Goal: Task Accomplishment & Management: Complete application form

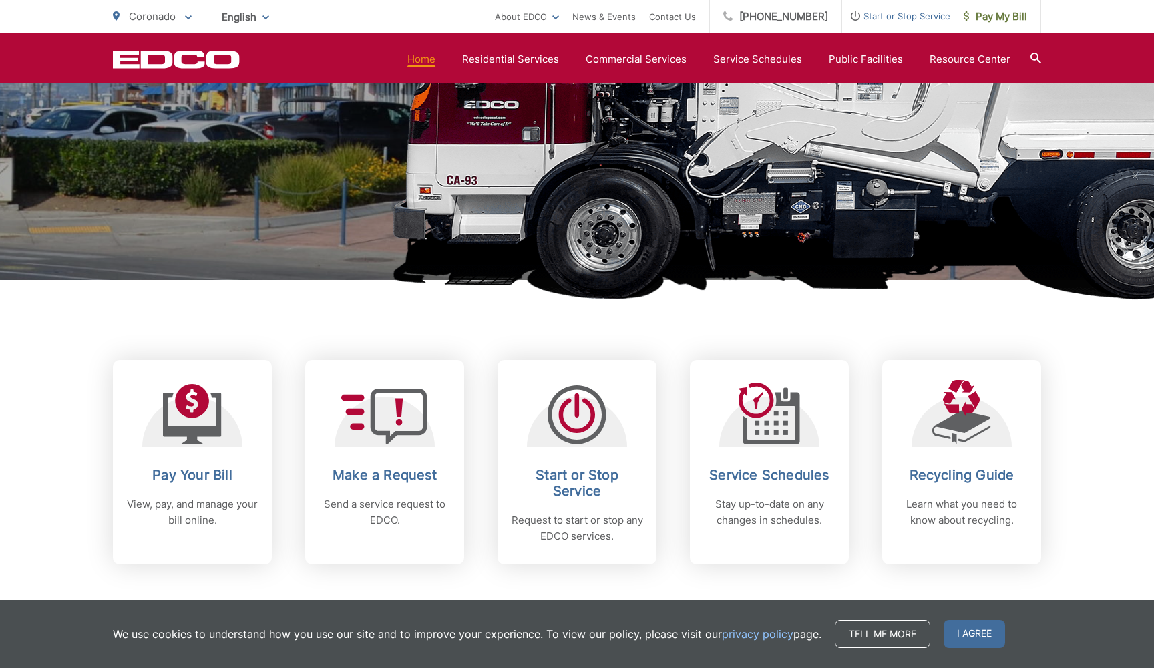
scroll to position [317, 0]
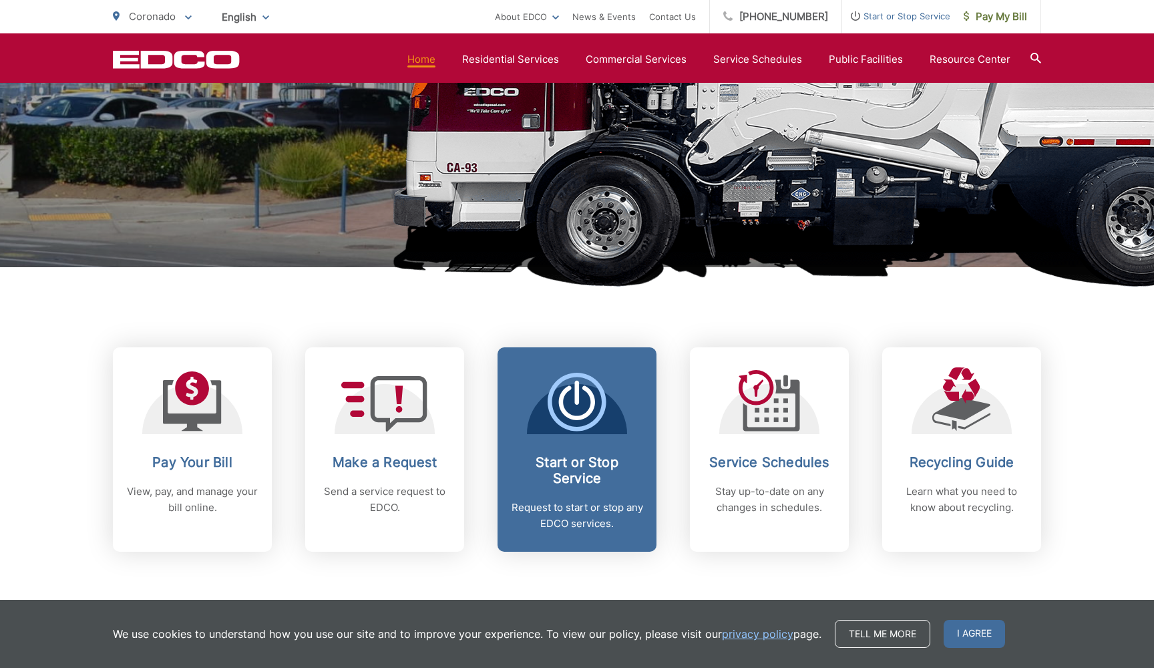
click at [574, 451] on span "Start or Stop Service Request to start or stop any EDCO services." at bounding box center [576, 449] width 159 height 204
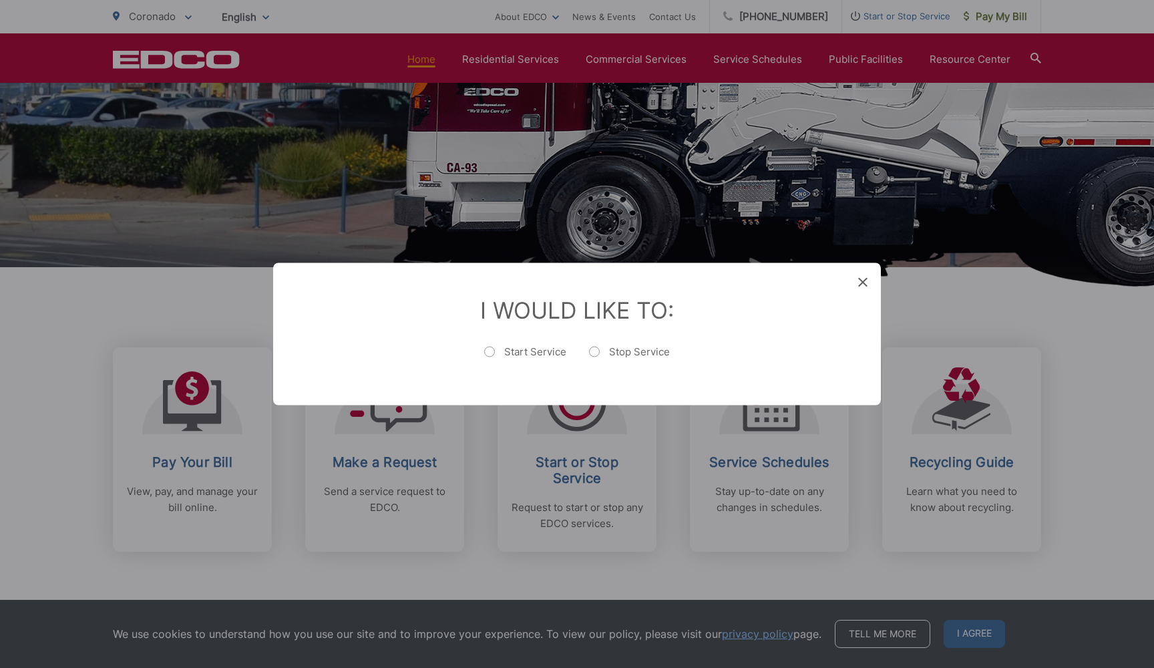
click at [491, 351] on label "Start Service" at bounding box center [525, 358] width 82 height 27
radio input "true"
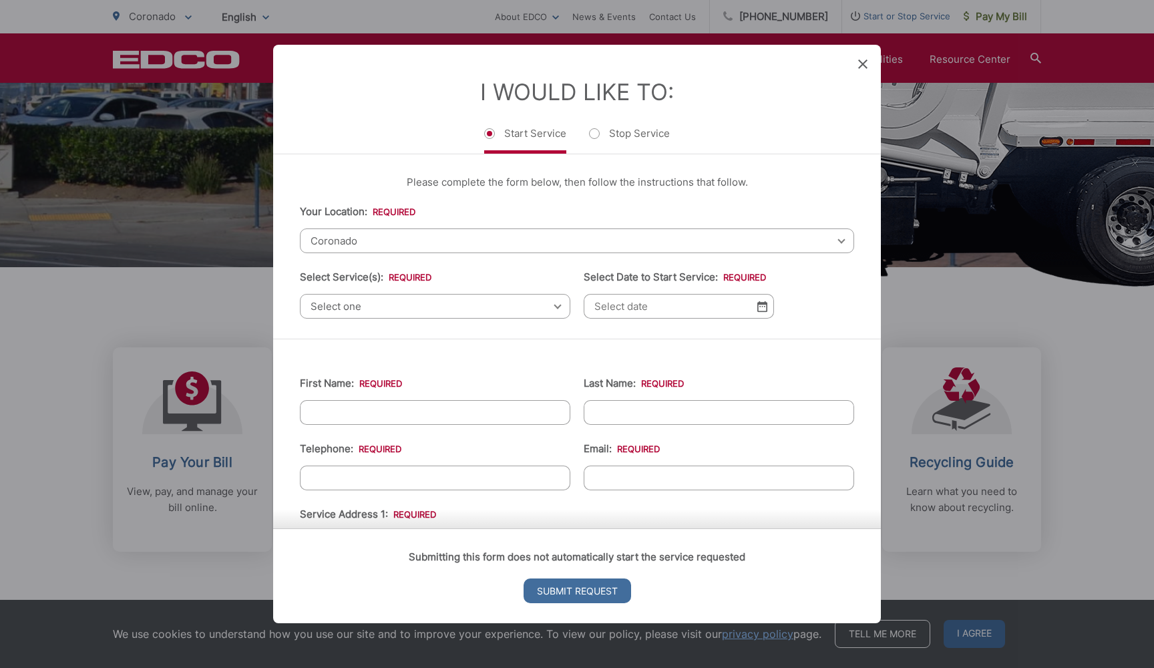
click at [409, 305] on span "Select one" at bounding box center [435, 306] width 270 height 25
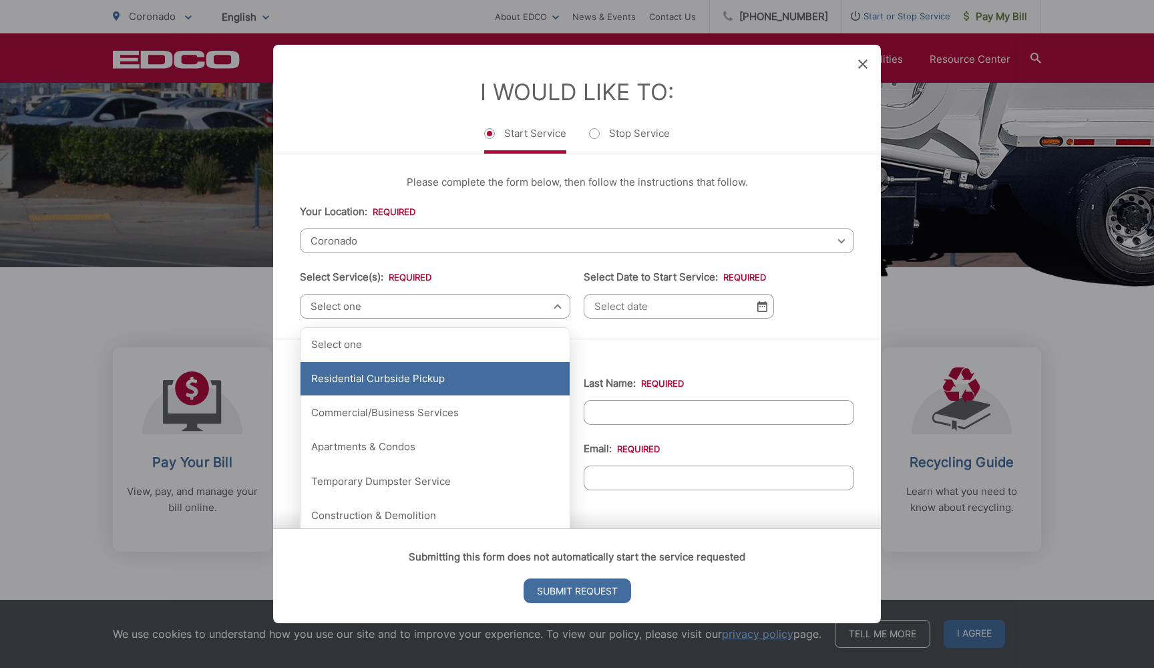
click at [391, 371] on div "Residential Curbside Pickup" at bounding box center [434, 378] width 269 height 33
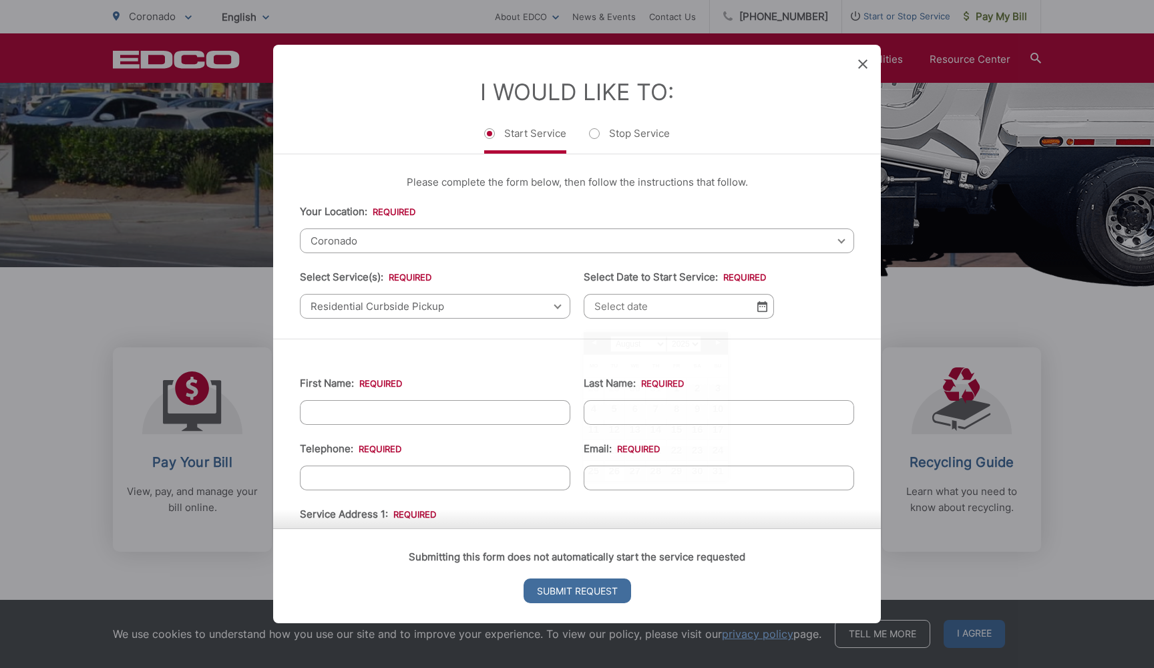
click at [632, 319] on input "Select Date to Start Service: *" at bounding box center [679, 306] width 190 height 25
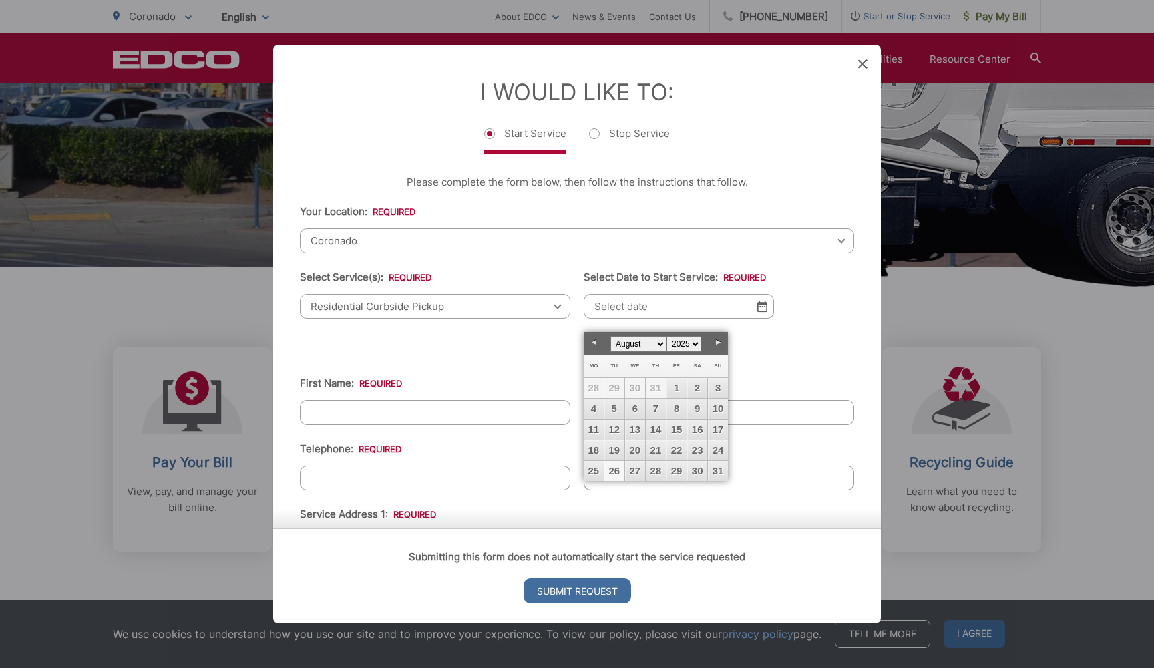
click at [719, 341] on link "Next" at bounding box center [718, 343] width 20 height 20
click at [612, 387] on link "2" at bounding box center [614, 388] width 20 height 20
type input "[DATE]"
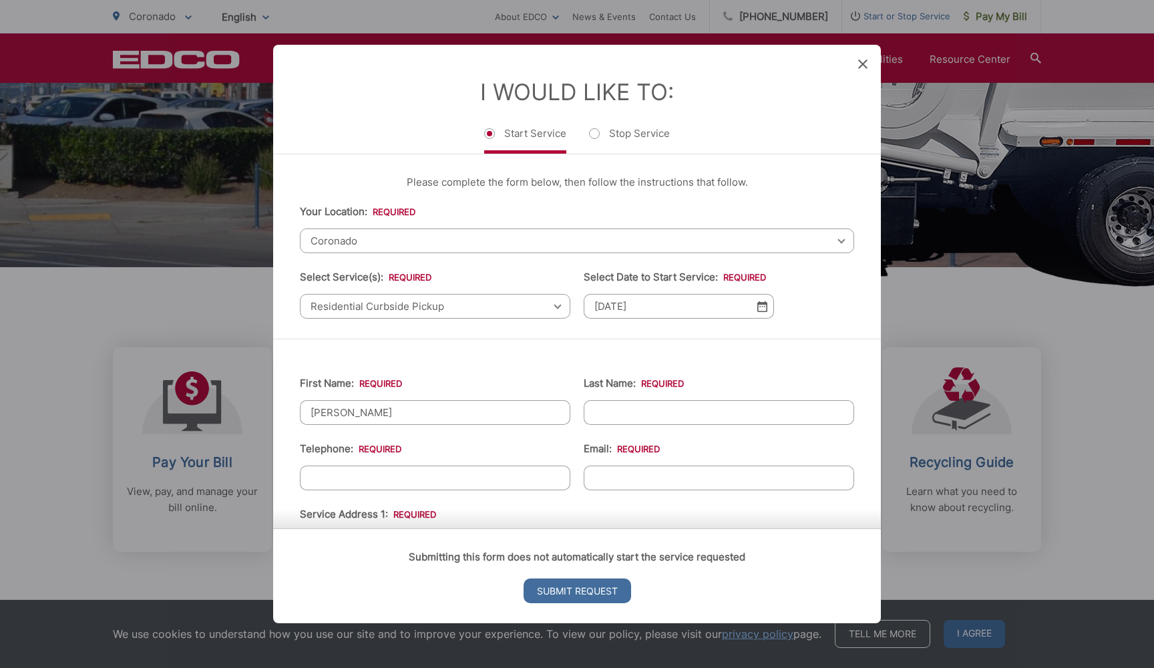
type input "[PERSON_NAME]"
type input "[PHONE_NUMBER]"
type input "[EMAIL_ADDRESS][DOMAIN_NAME]"
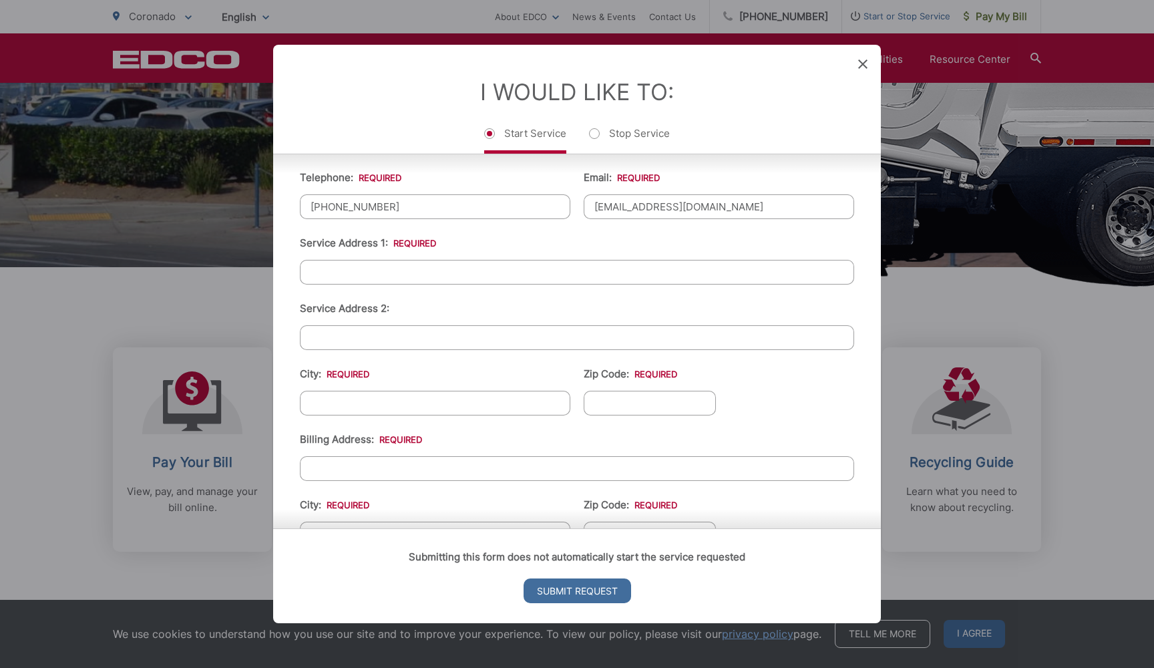
scroll to position [273, 0]
type input "[STREET_ADDRESS]"
type input "Coronado"
type input "92118"
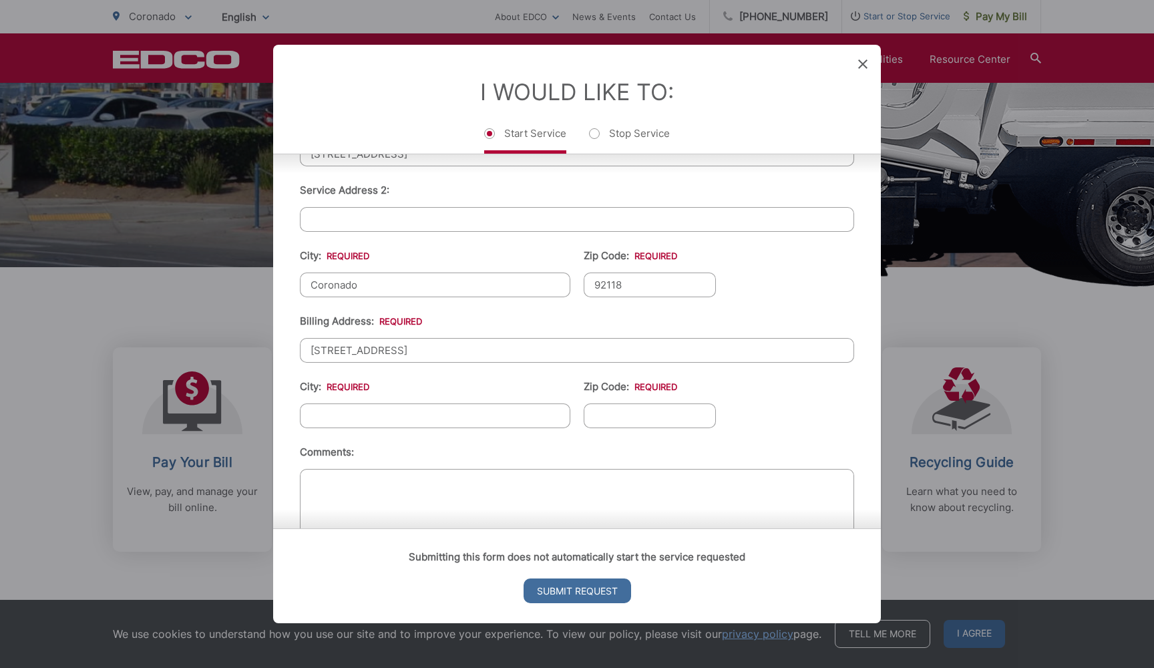
scroll to position [395, 0]
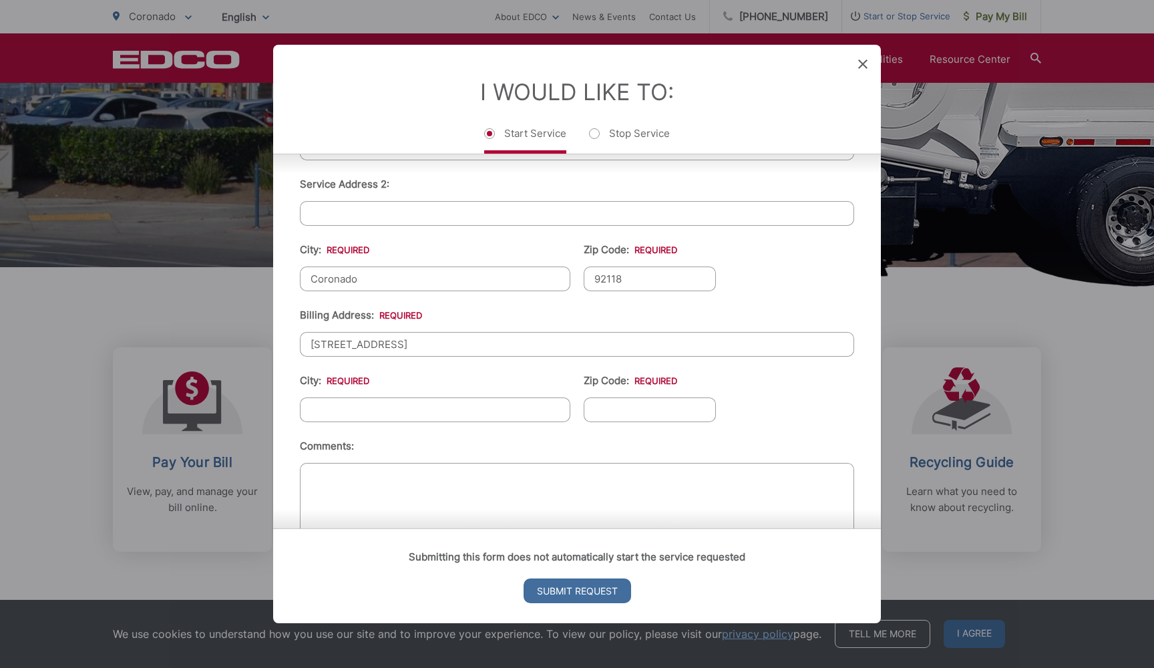
type input "[STREET_ADDRESS]"
type input "Coronado"
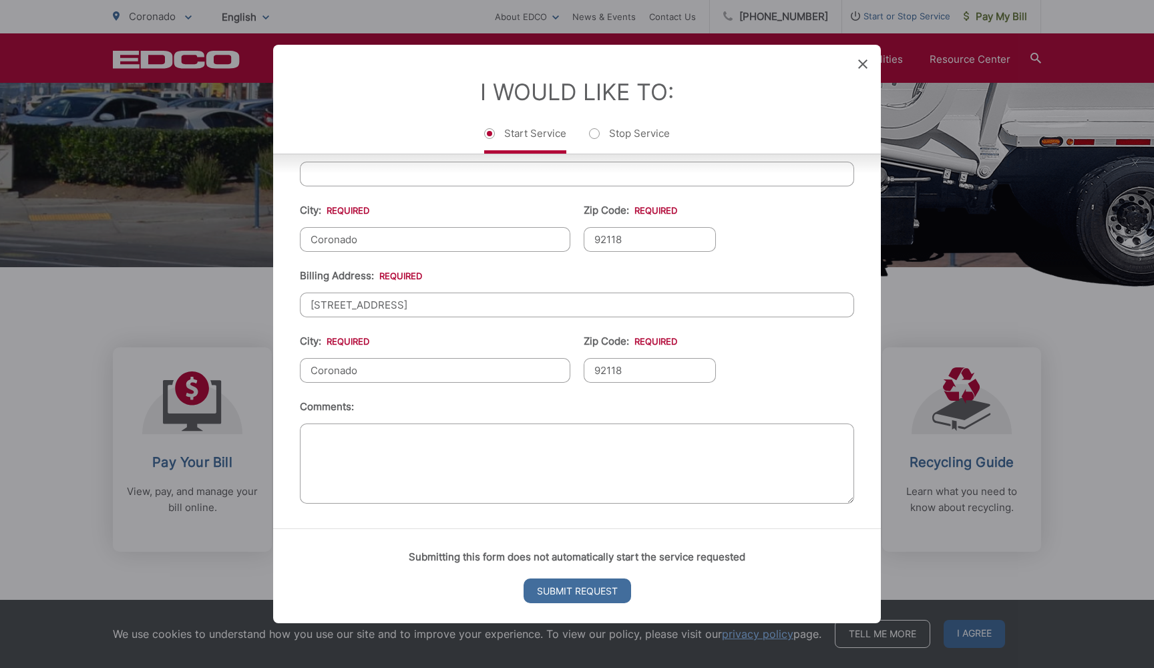
scroll to position [445, 0]
type input "92118"
click at [365, 447] on textarea "Comments:" at bounding box center [577, 463] width 554 height 80
type textarea "Thank you"
click at [566, 592] on input "Submit Request" at bounding box center [577, 590] width 108 height 25
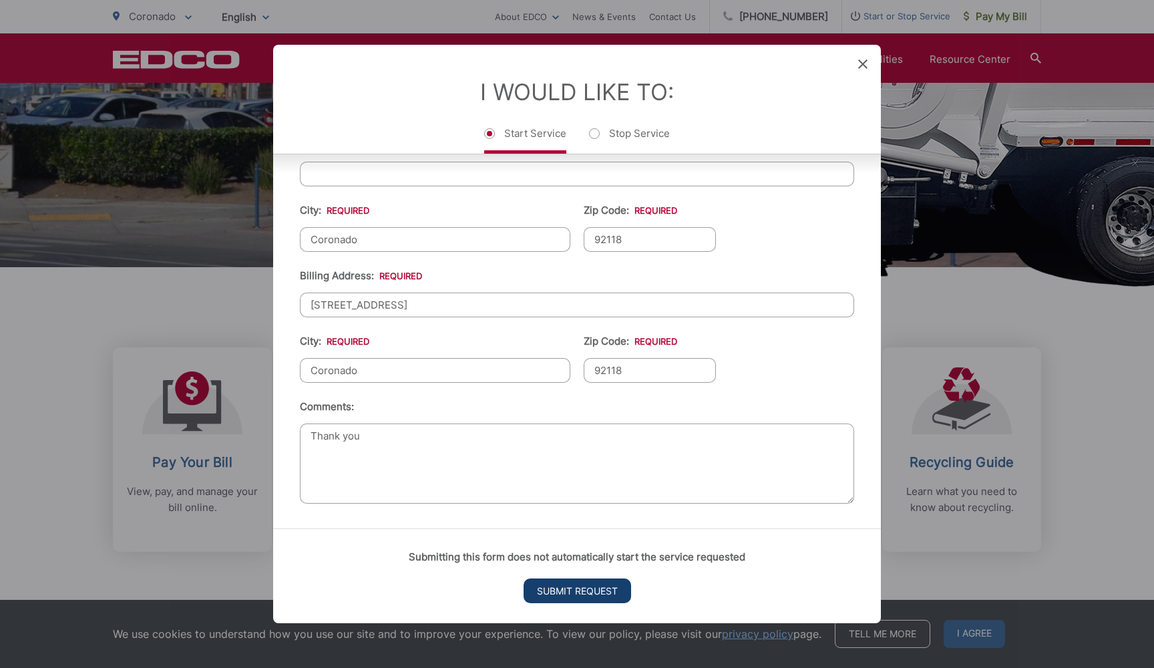
scroll to position [511, 0]
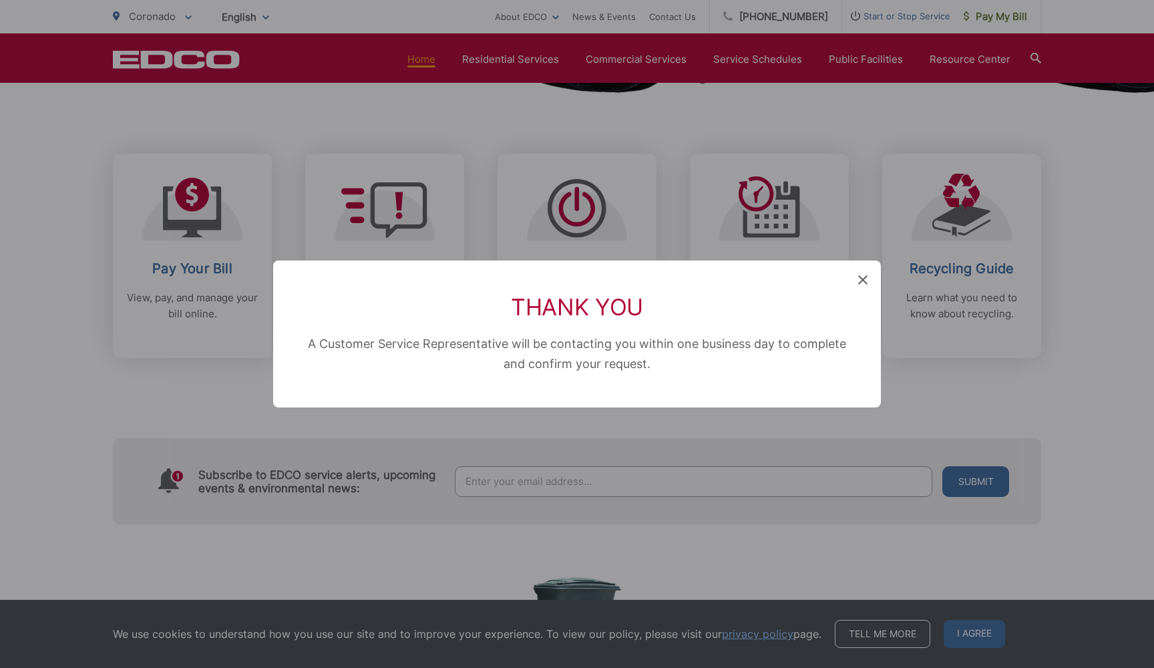
click at [861, 280] on icon at bounding box center [862, 279] width 9 height 9
